Goal: Task Accomplishment & Management: Manage account settings

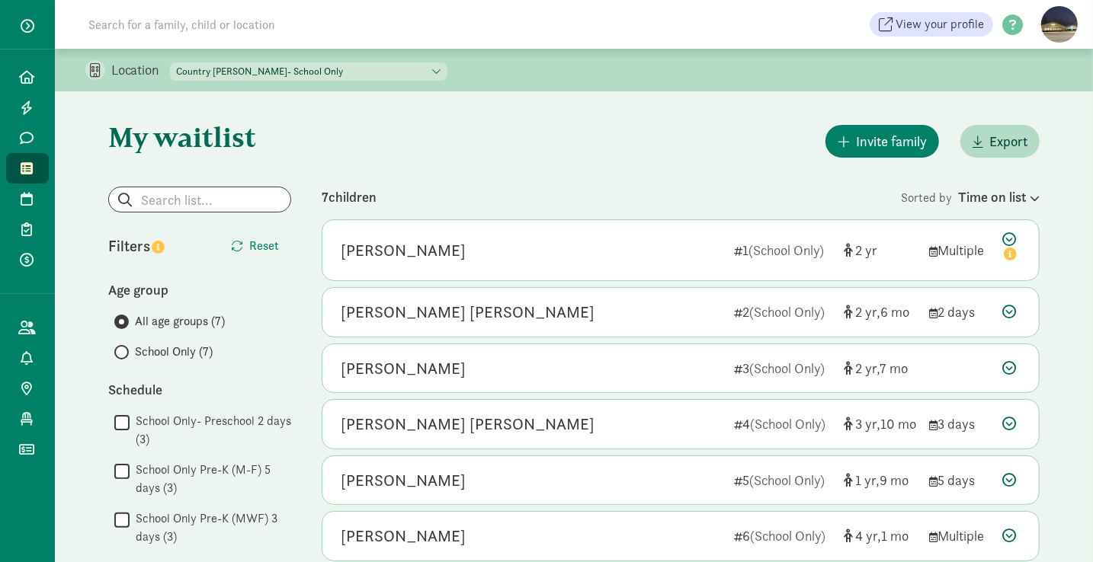
click at [24, 171] on icon at bounding box center [27, 169] width 12 height 14
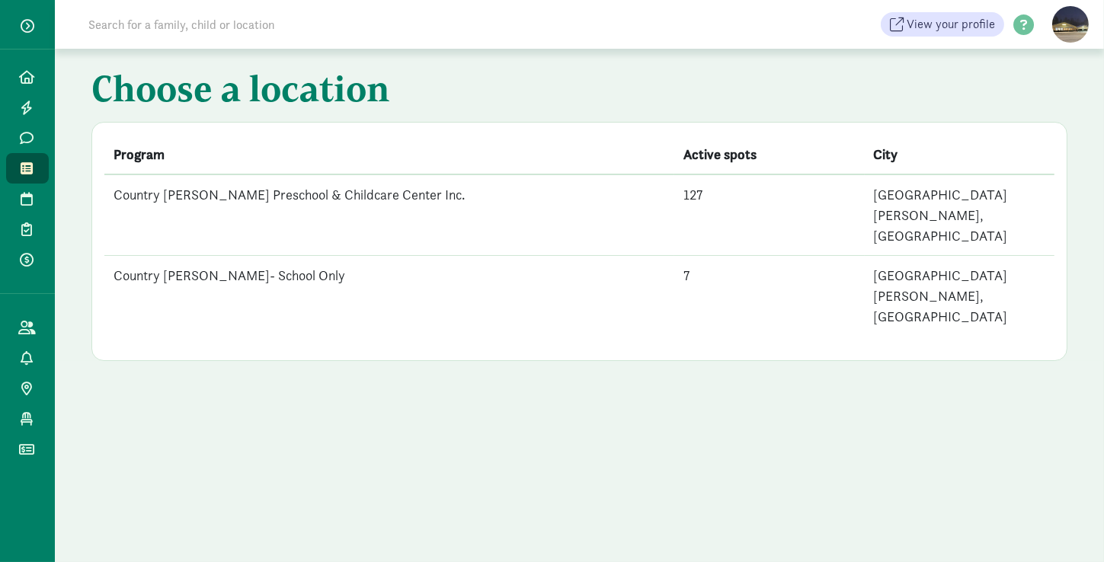
click at [342, 182] on td "Country [PERSON_NAME] Preschool & Childcare Center Inc." at bounding box center [389, 216] width 570 height 82
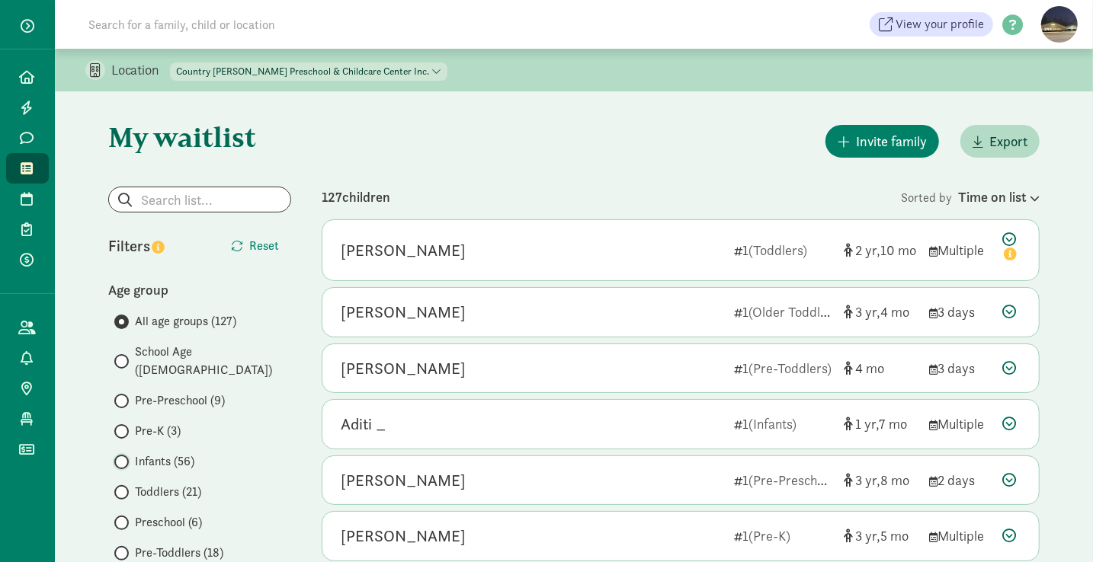
click at [117, 457] on input "Infants (56)" at bounding box center [119, 462] width 10 height 10
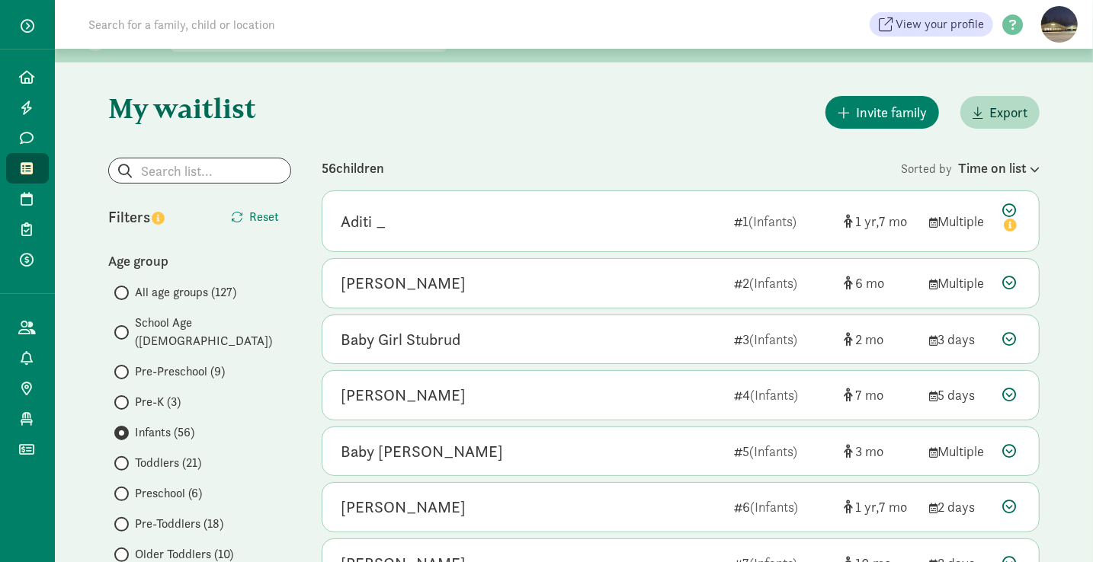
scroll to position [30, 0]
click at [850, 168] on div "56 children" at bounding box center [611, 166] width 579 height 21
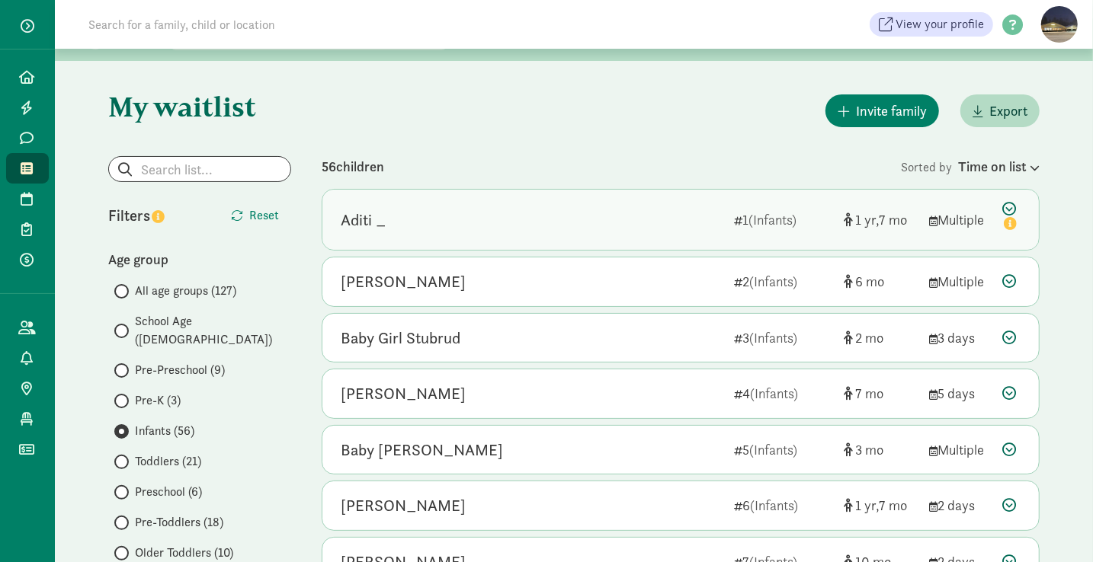
click at [409, 234] on div "Aditi _ 1 (Infants) 1 7 Multiple" at bounding box center [680, 220] width 716 height 60
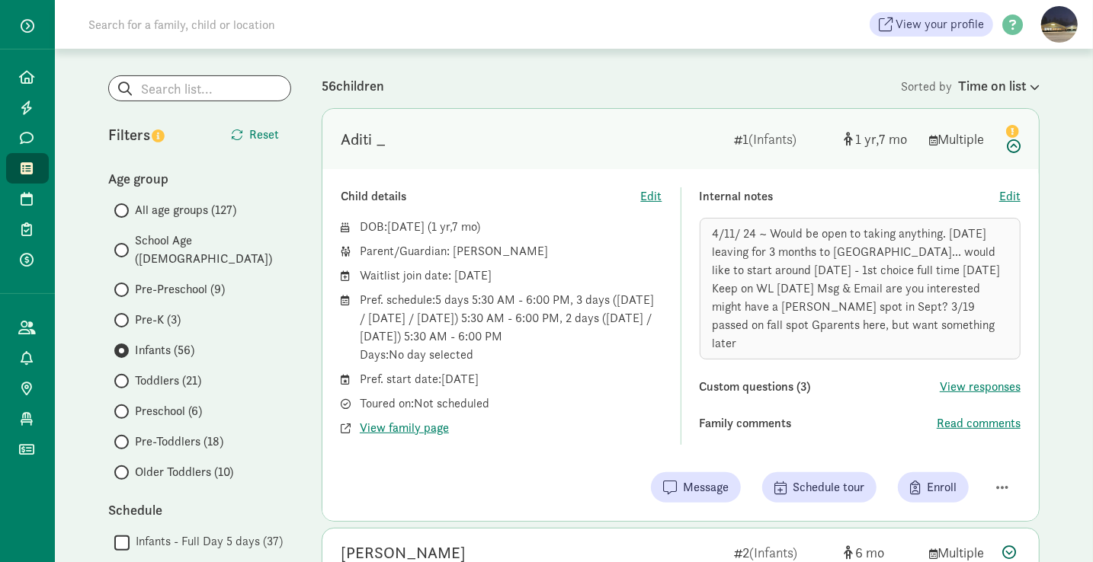
scroll to position [129, 0]
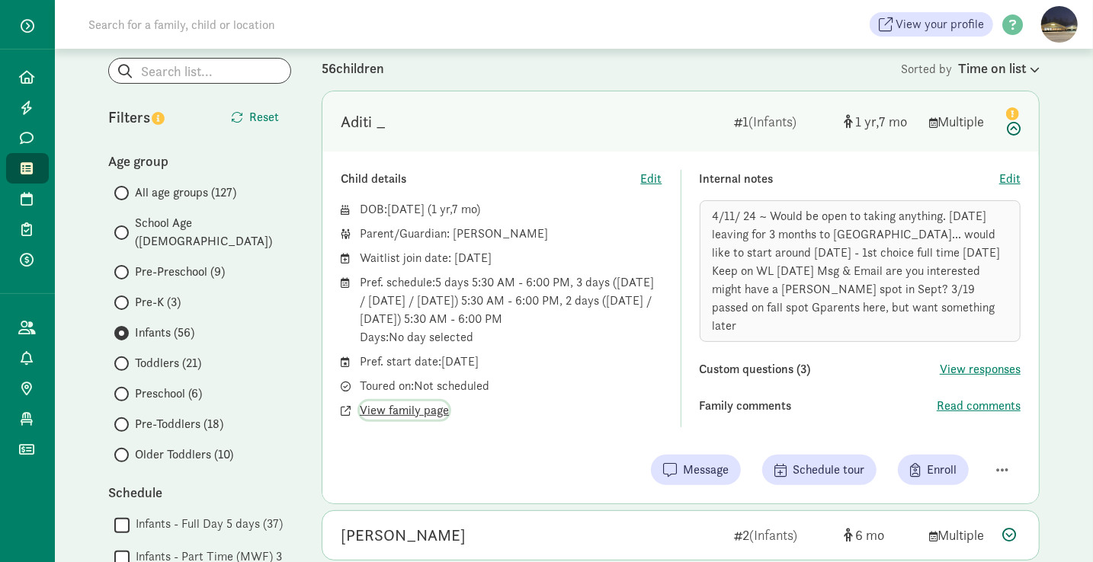
click at [412, 414] on span "View family page" at bounding box center [404, 411] width 89 height 18
click at [1013, 177] on span "Edit" at bounding box center [1009, 179] width 21 height 18
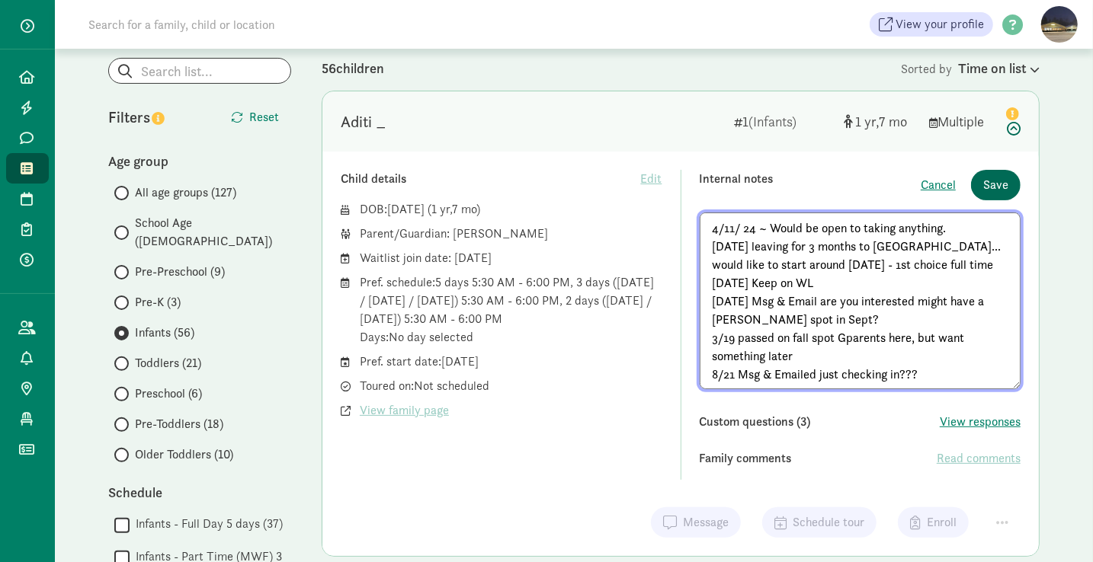
type textarea "4/11/ 24 ~ Would be open to taking anything. 10/1/24 leaving for 3 months to In…"
click at [998, 187] on span "Save" at bounding box center [995, 185] width 25 height 18
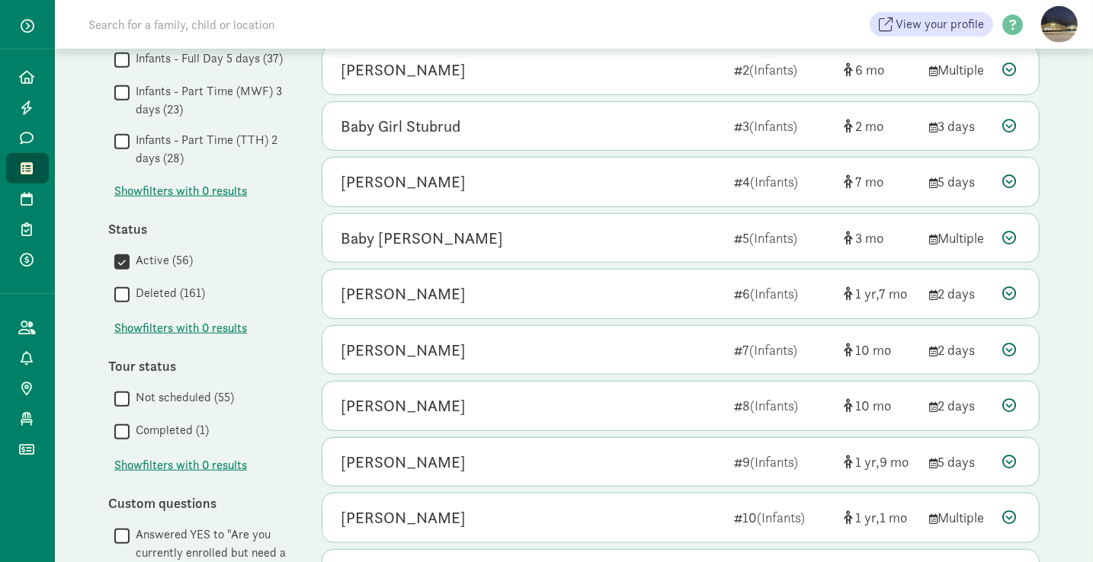
scroll to position [595, 0]
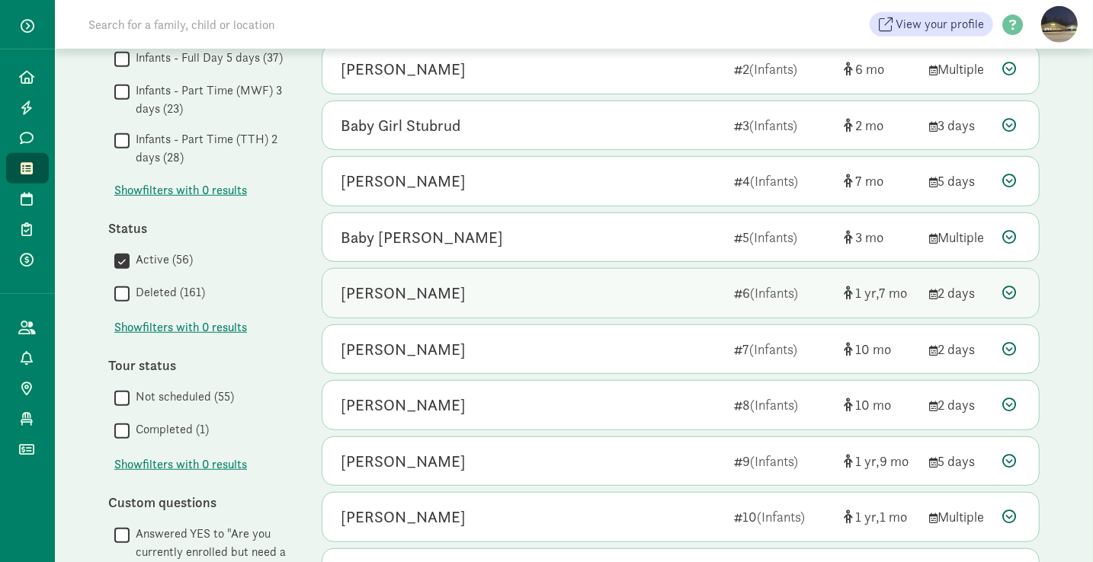
click at [424, 293] on div "[PERSON_NAME]" at bounding box center [403, 293] width 125 height 24
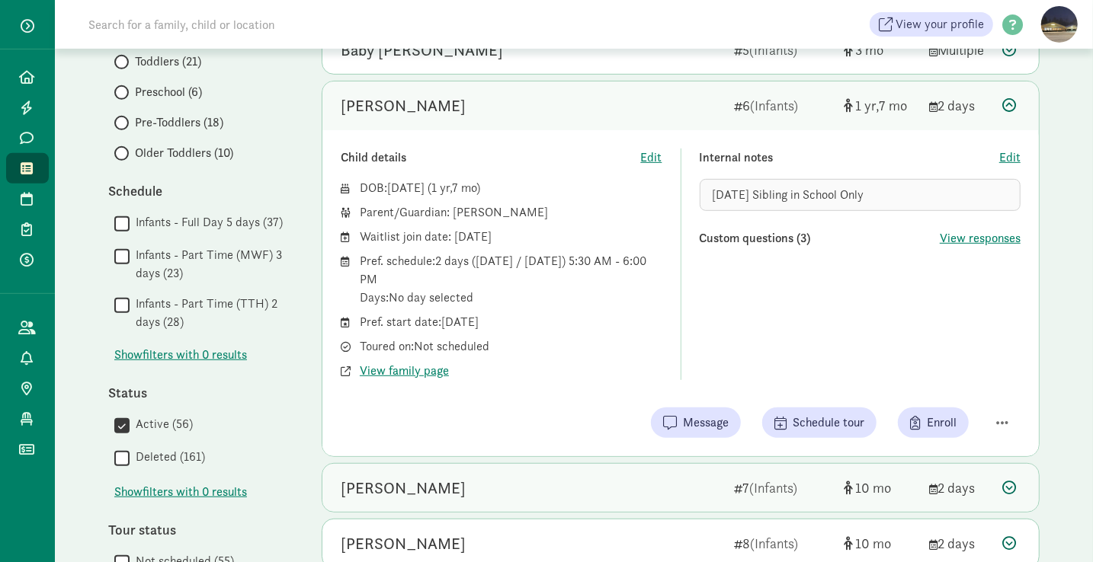
scroll to position [431, 0]
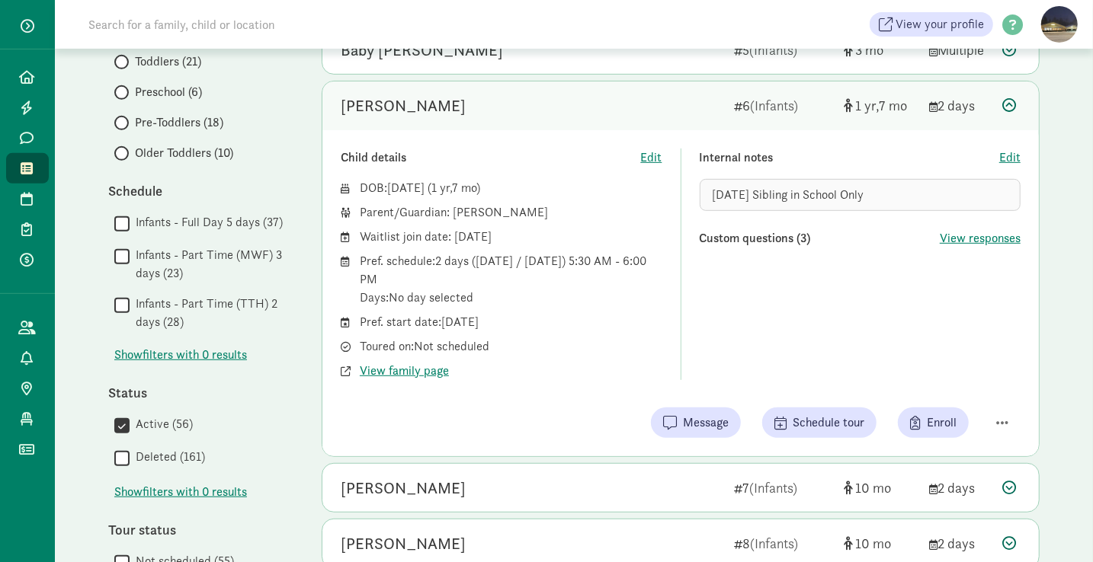
click at [889, 309] on div "Internal notes Edit 4/11/25 Sibling in School Only Custom questions (3) View re…" at bounding box center [861, 265] width 322 height 232
click at [918, 320] on div "Internal notes Edit 4/11/25 Sibling in School Only Custom questions (3) View re…" at bounding box center [861, 265] width 322 height 232
click at [1017, 154] on span "Edit" at bounding box center [1009, 158] width 21 height 18
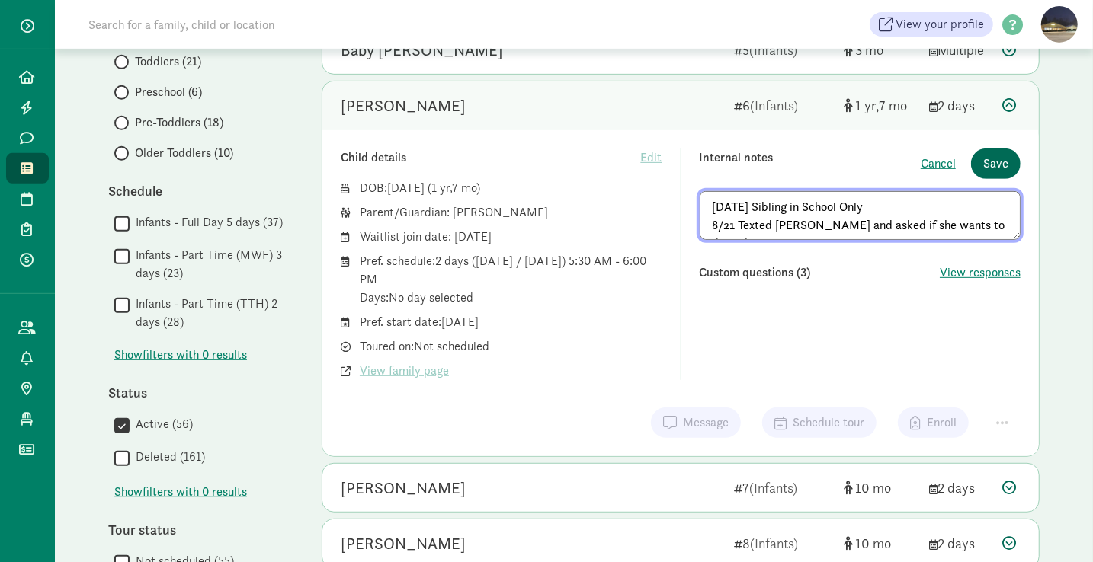
type textarea "4/11/25 Sibling in School Only 8/21 Texted Meg and asked if she wants to do T T…"
click at [1015, 152] on button "Save" at bounding box center [996, 164] width 50 height 30
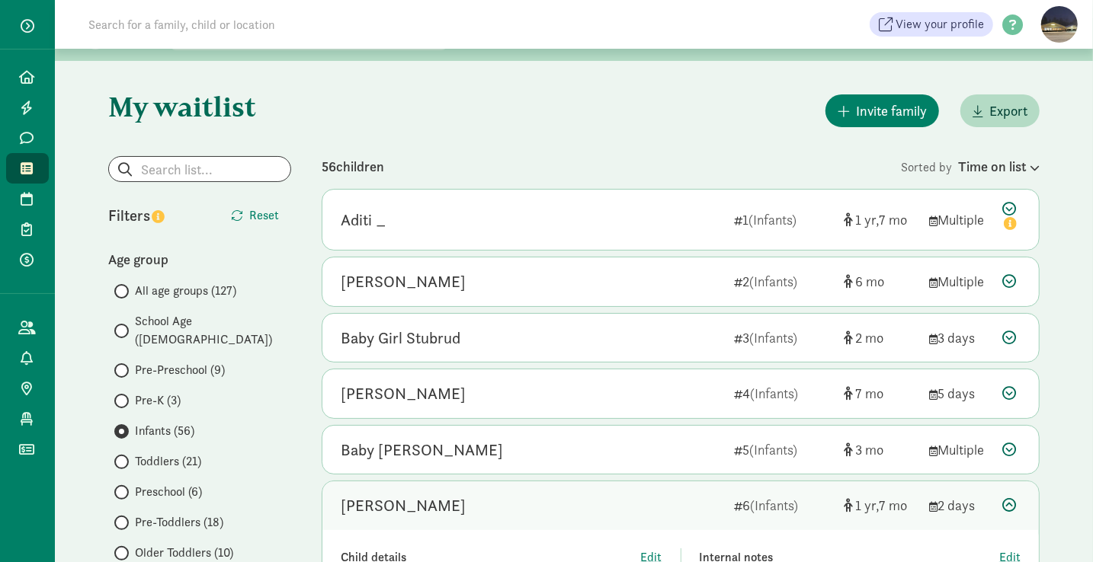
scroll to position [0, 0]
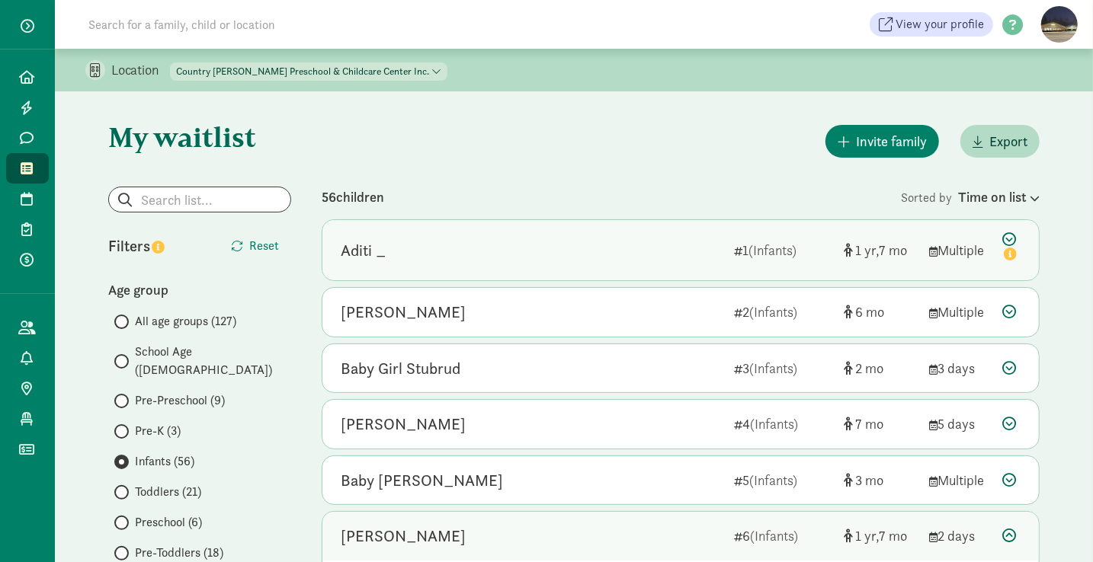
click at [537, 247] on div "Aditi _" at bounding box center [531, 251] width 381 height 24
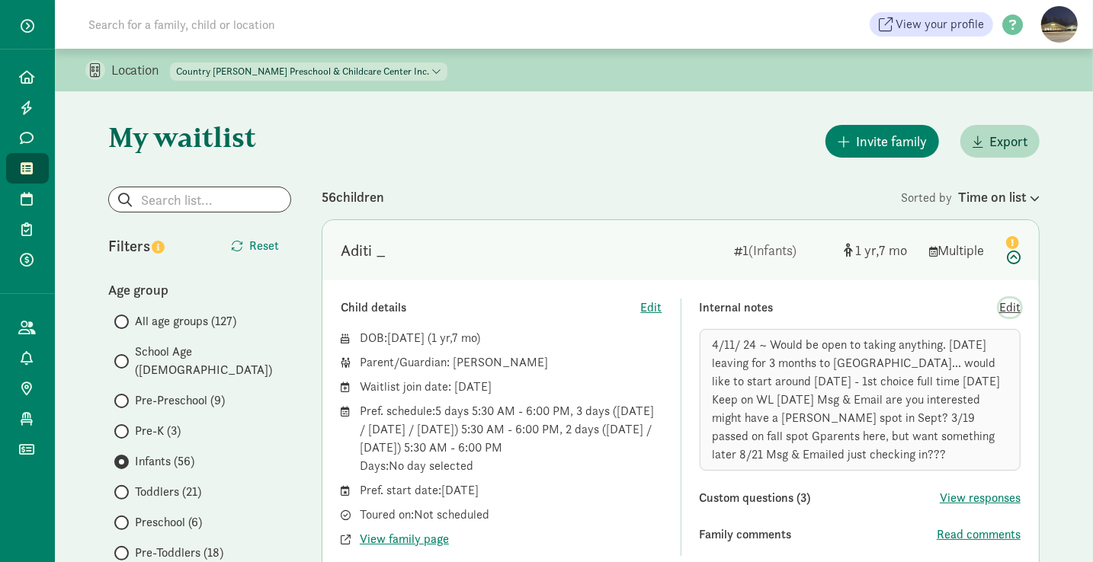
click at [1008, 307] on span "Edit" at bounding box center [1009, 308] width 21 height 18
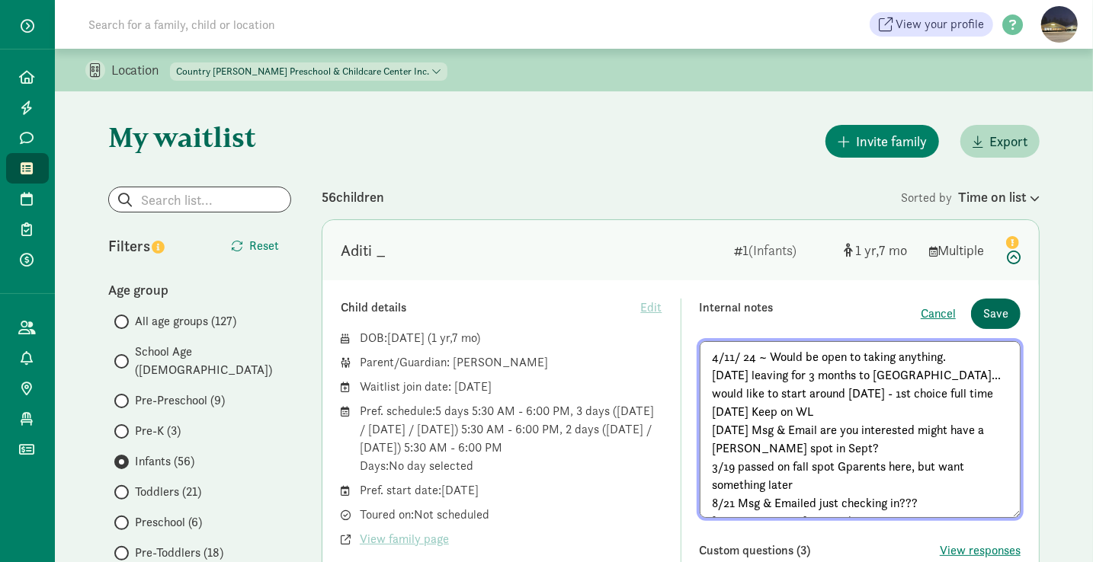
scroll to position [8, 0]
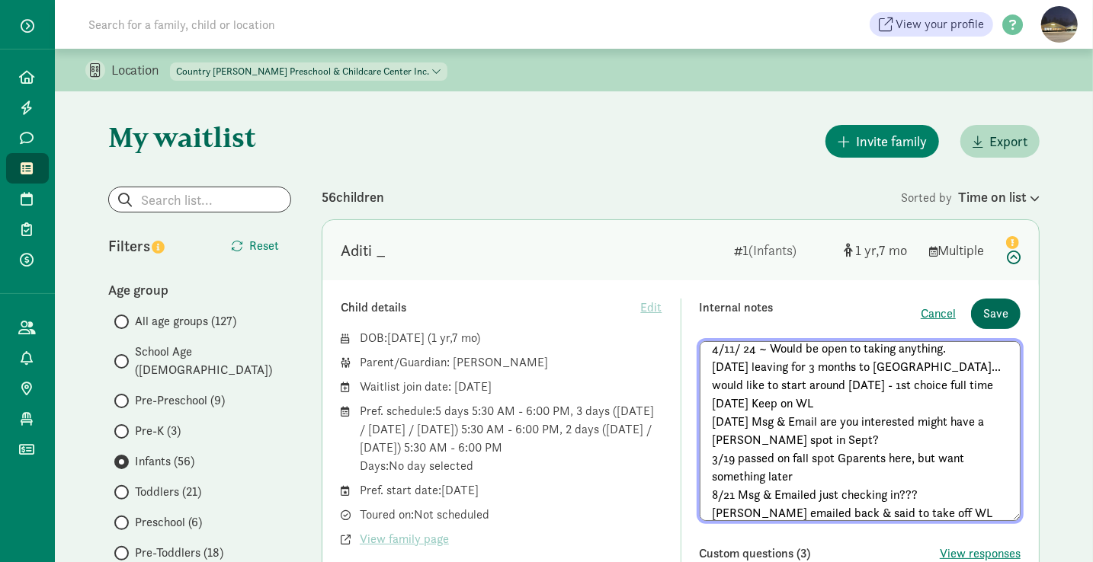
type textarea "4/11/ 24 ~ Would be open to taking anything. 10/1/24 leaving for 3 months to In…"
click at [994, 310] on span "Save" at bounding box center [995, 314] width 25 height 18
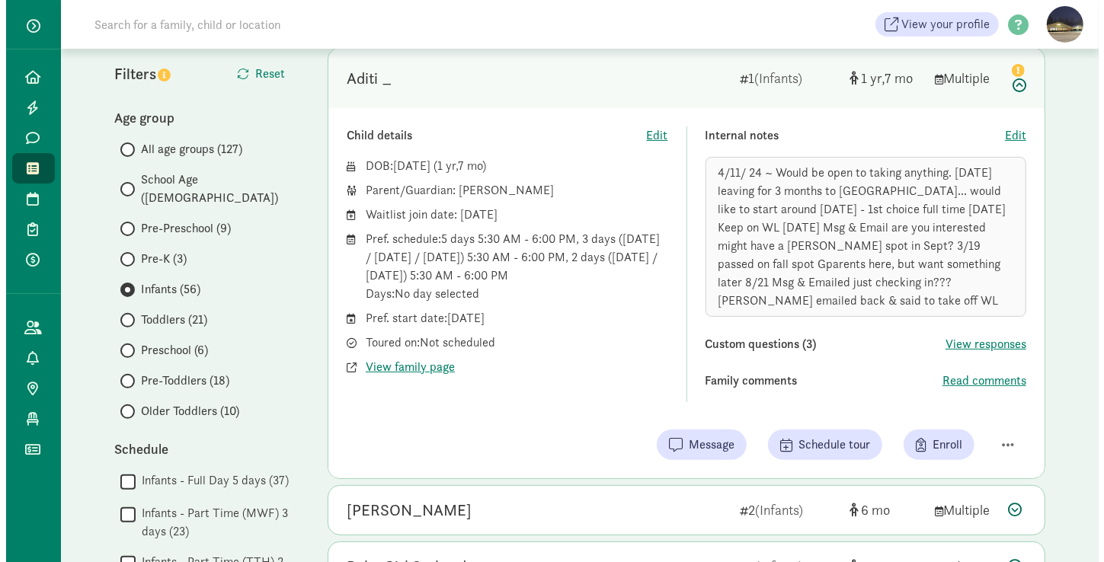
scroll to position [178, 0]
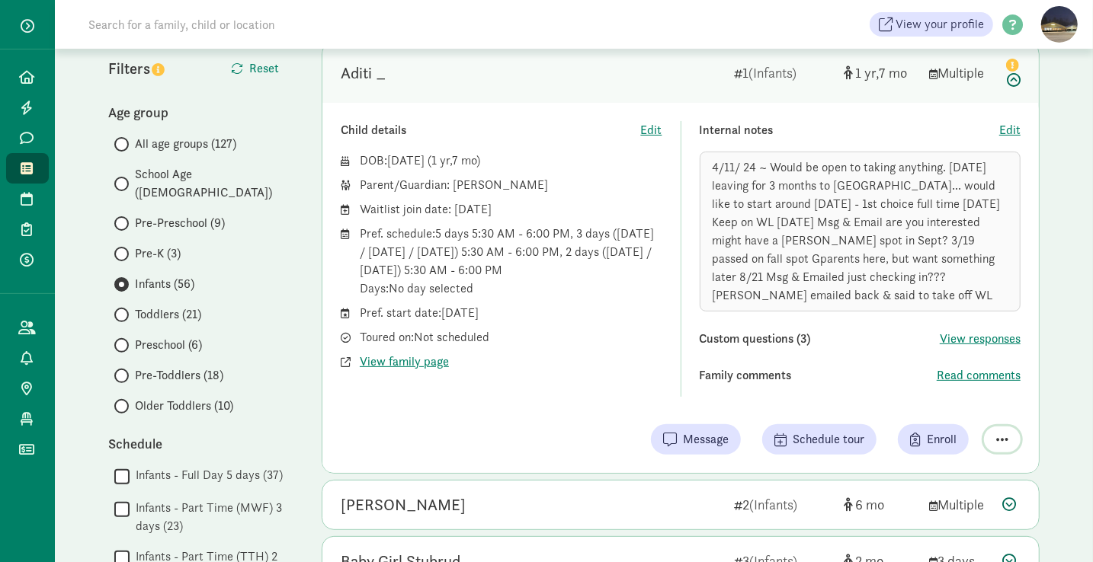
click at [998, 433] on span "button" at bounding box center [1002, 440] width 12 height 14
click at [960, 392] on div "Remove from list" at bounding box center [948, 401] width 118 height 18
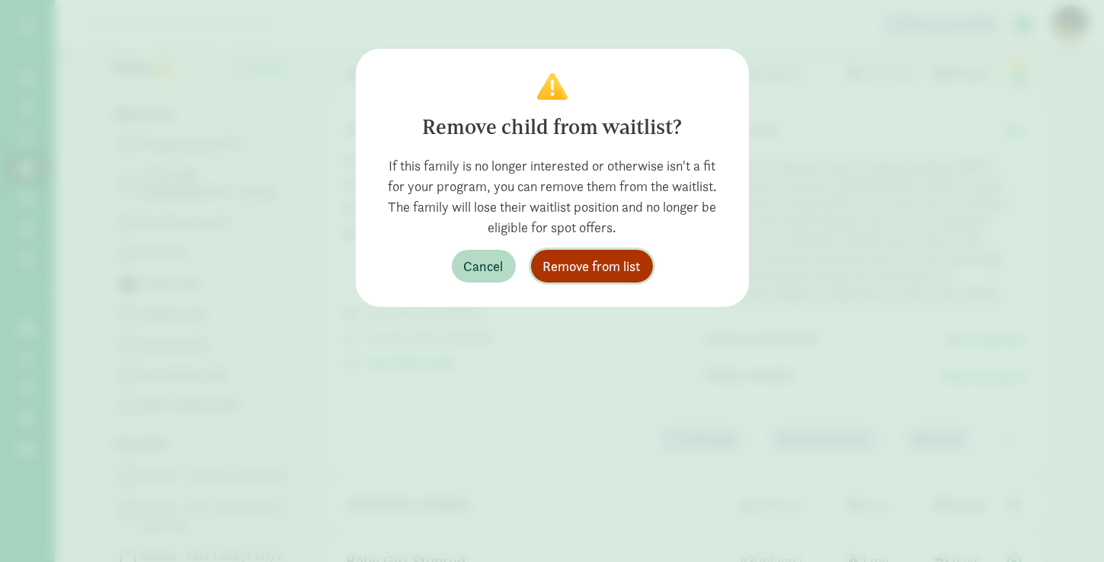
click at [599, 258] on span "Remove from list" at bounding box center [592, 266] width 98 height 21
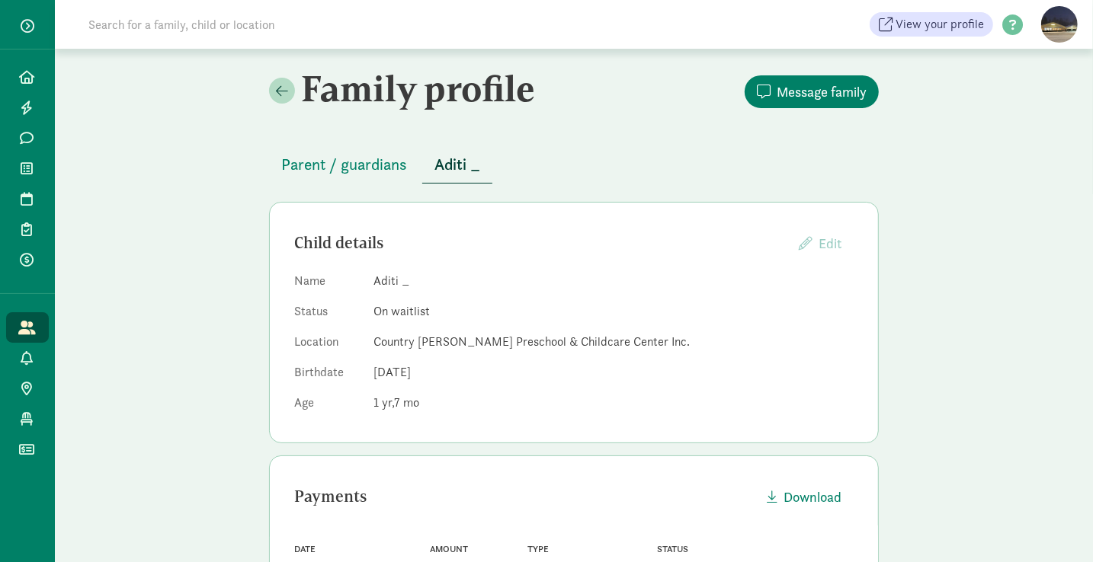
scroll to position [1, 0]
click at [334, 161] on span "Parent / guardians" at bounding box center [344, 164] width 126 height 24
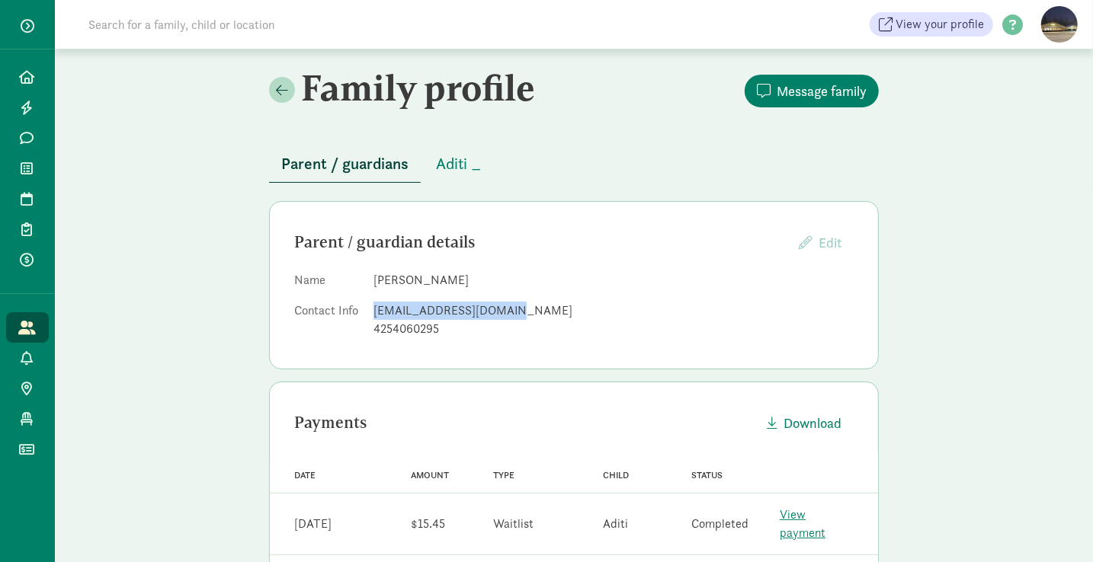
drag, startPoint x: 515, startPoint y: 311, endPoint x: 368, endPoint y: 303, distance: 147.3
click at [368, 303] on dl "Name Ramya Rachuri Contact Info ramya.web218@gmail.com 4254060295" at bounding box center [573, 307] width 559 height 73
copy div "ramya.web218@gmail.com"
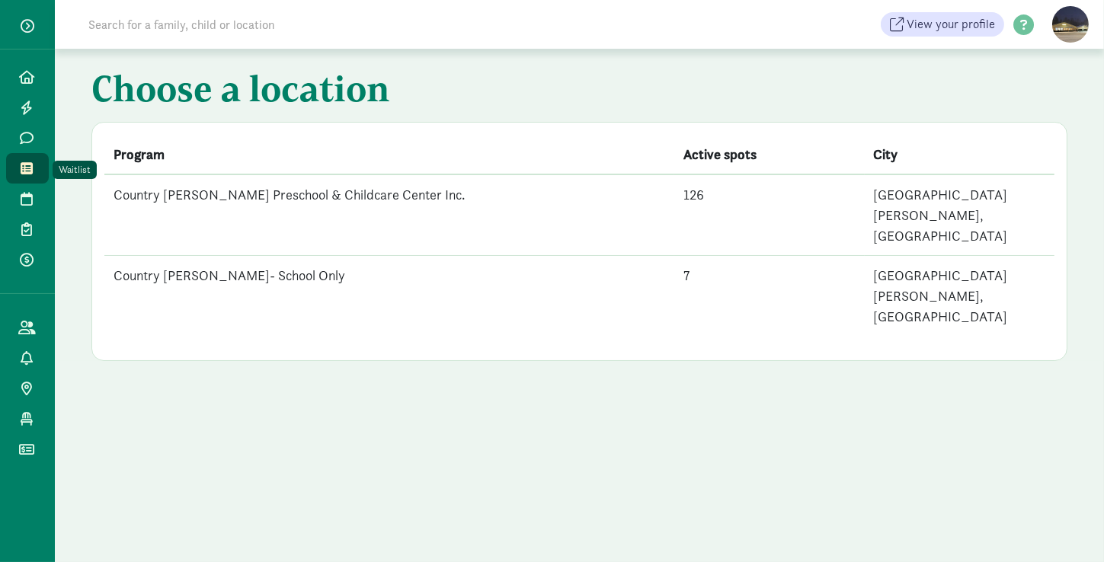
click at [28, 170] on icon at bounding box center [27, 169] width 12 height 14
click at [196, 200] on td "Country [PERSON_NAME] Preschool & Childcare Center Inc." at bounding box center [389, 216] width 570 height 82
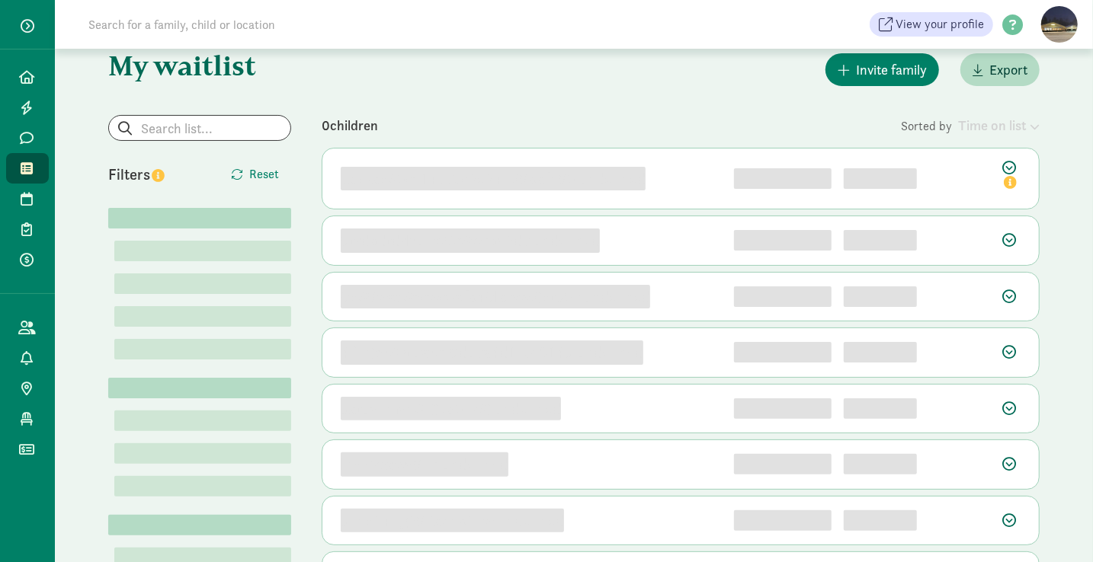
scroll to position [73, 0]
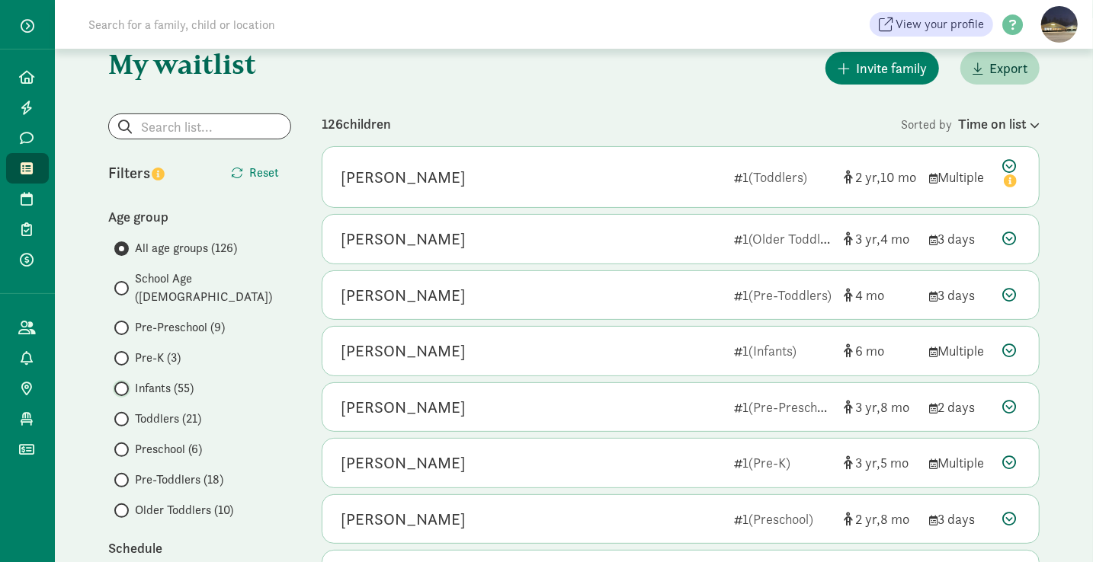
click at [119, 384] on input "Infants (55)" at bounding box center [119, 389] width 10 height 10
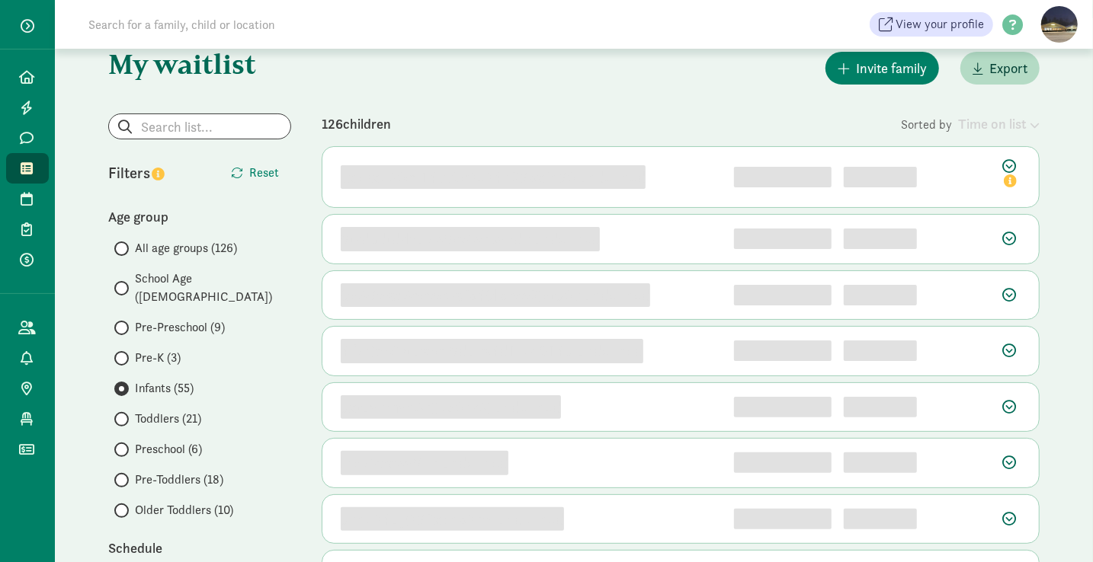
scroll to position [0, 0]
